Goal: Information Seeking & Learning: Learn about a topic

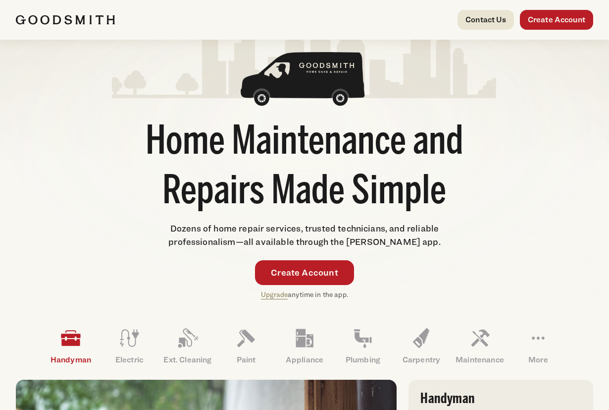
scroll to position [53, 0]
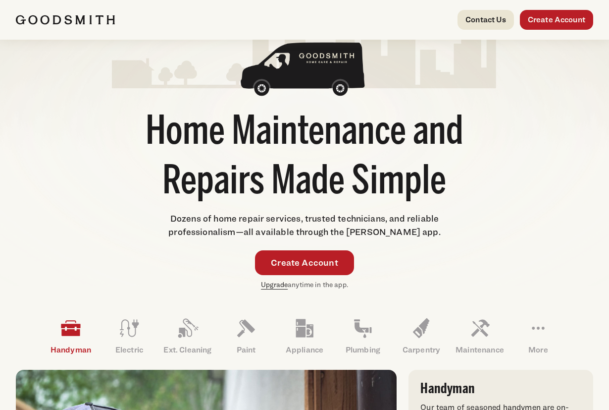
click at [275, 283] on link "Upgrade" at bounding box center [274, 284] width 27 height 8
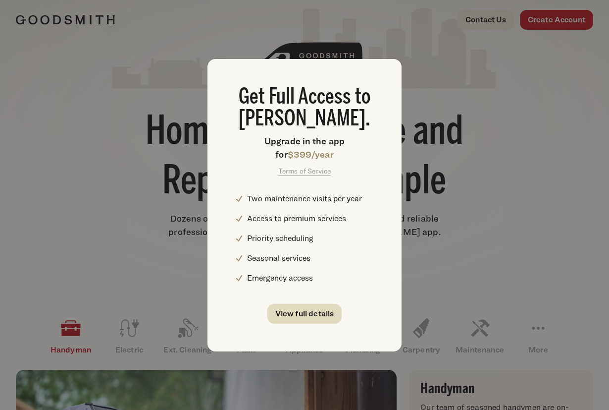
click at [324, 317] on link "View full details" at bounding box center [305, 314] width 75 height 20
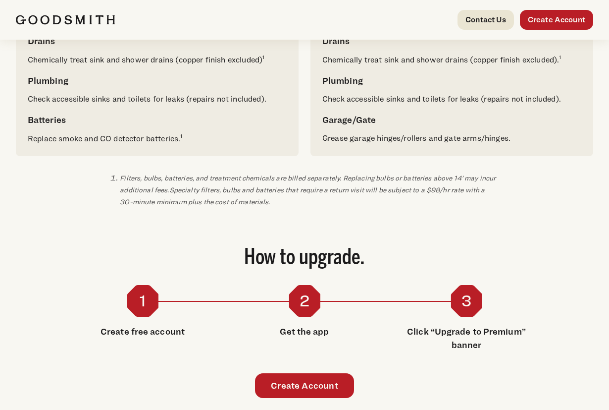
scroll to position [1009, 0]
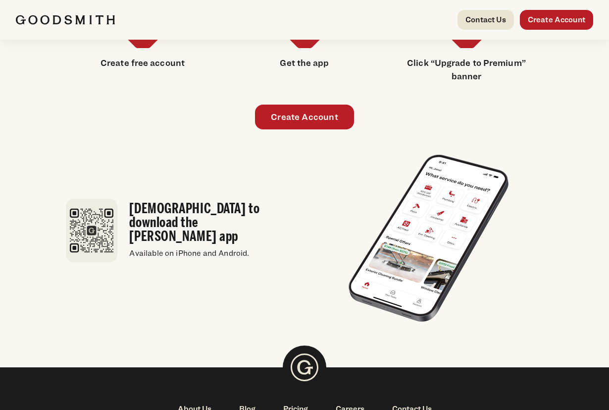
click at [296, 403] on link "Pricing" at bounding box center [296, 409] width 53 height 12
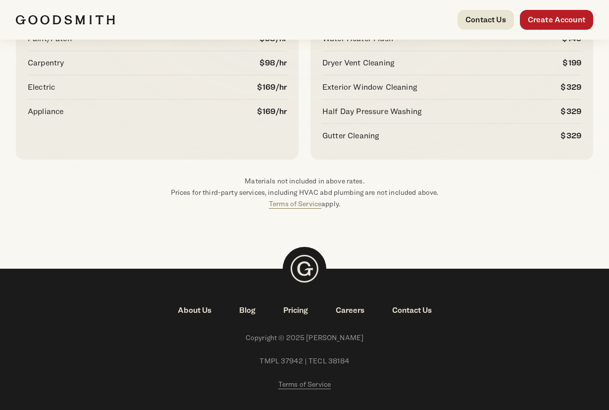
scroll to position [165, 0]
